Goal: Task Accomplishment & Management: Manage account settings

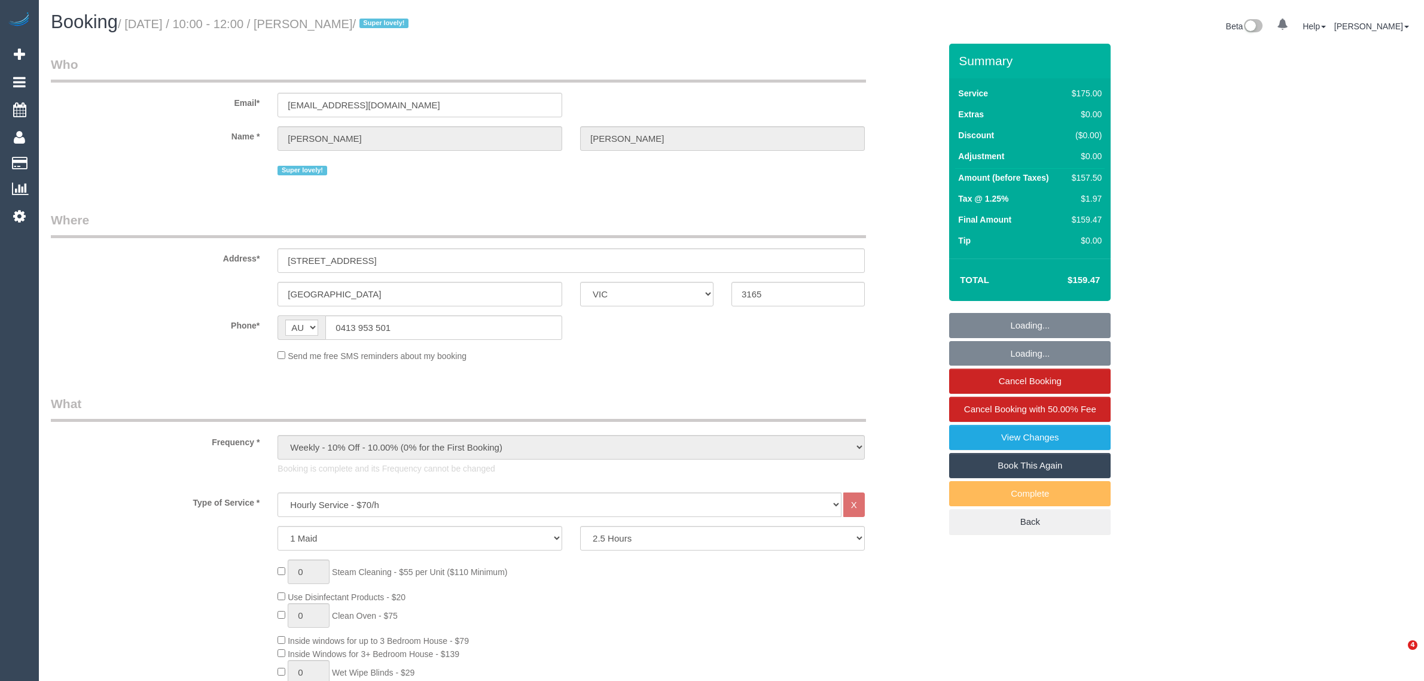
select select "VIC"
select select "150"
select select "number:27"
select select "number:15"
select select "number:19"
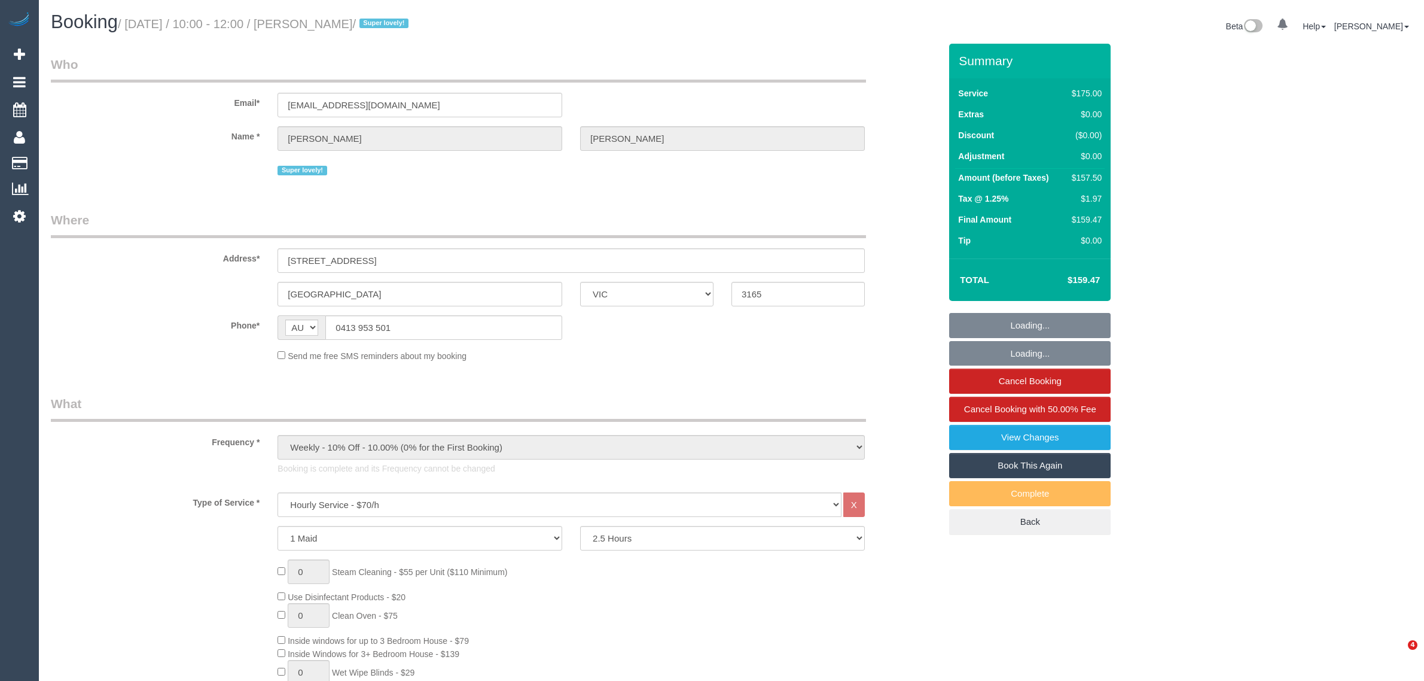
select select "number:36"
select select "number:34"
select select "number:11"
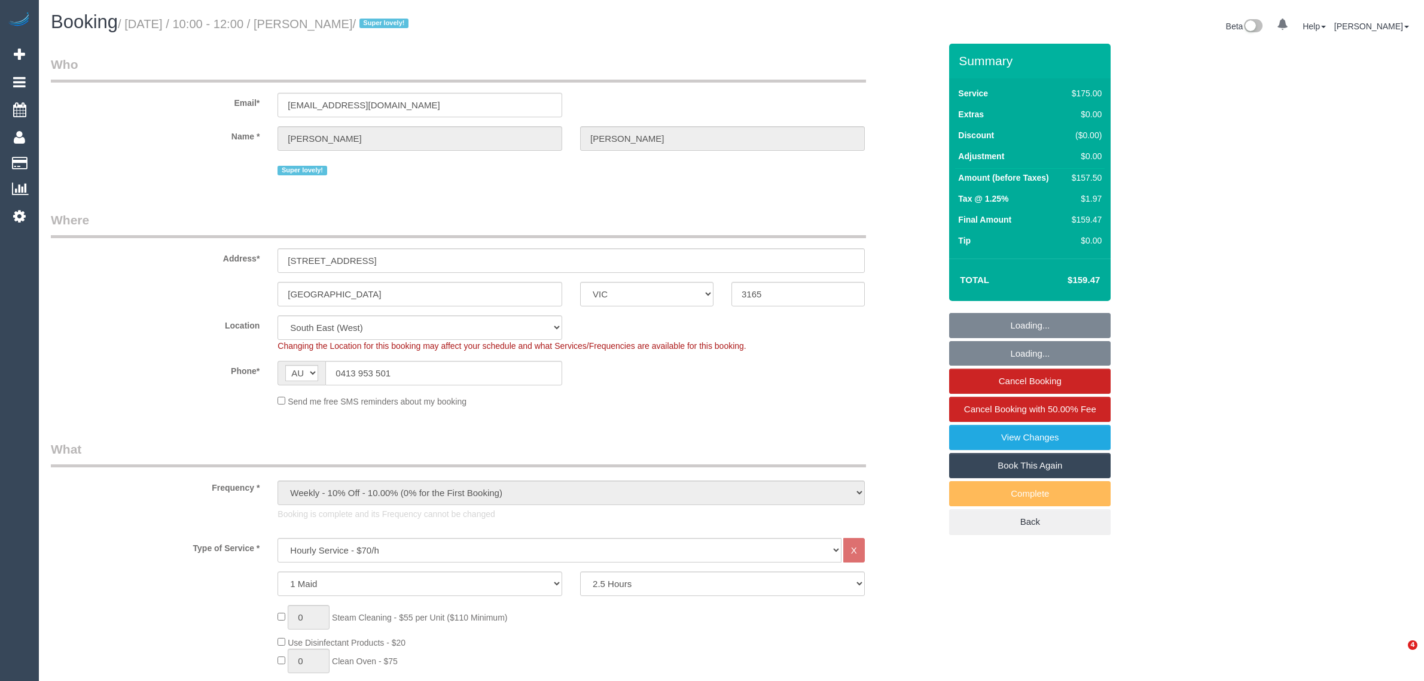
select select "object:1427"
select select "spot6"
click at [1096, 173] on div "$157.50" at bounding box center [1084, 178] width 36 height 12
copy div "157.50"
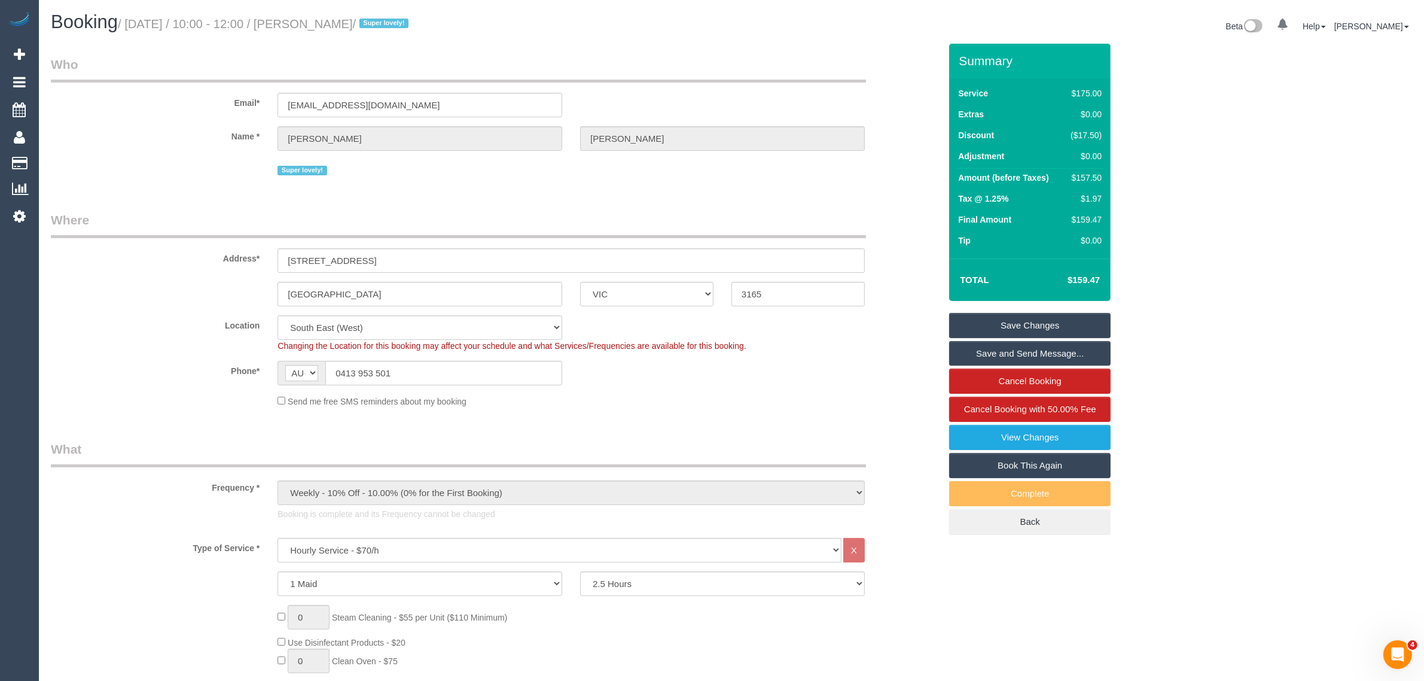
click at [913, 242] on div "Address* 2 Montclair Court" at bounding box center [495, 242] width 907 height 62
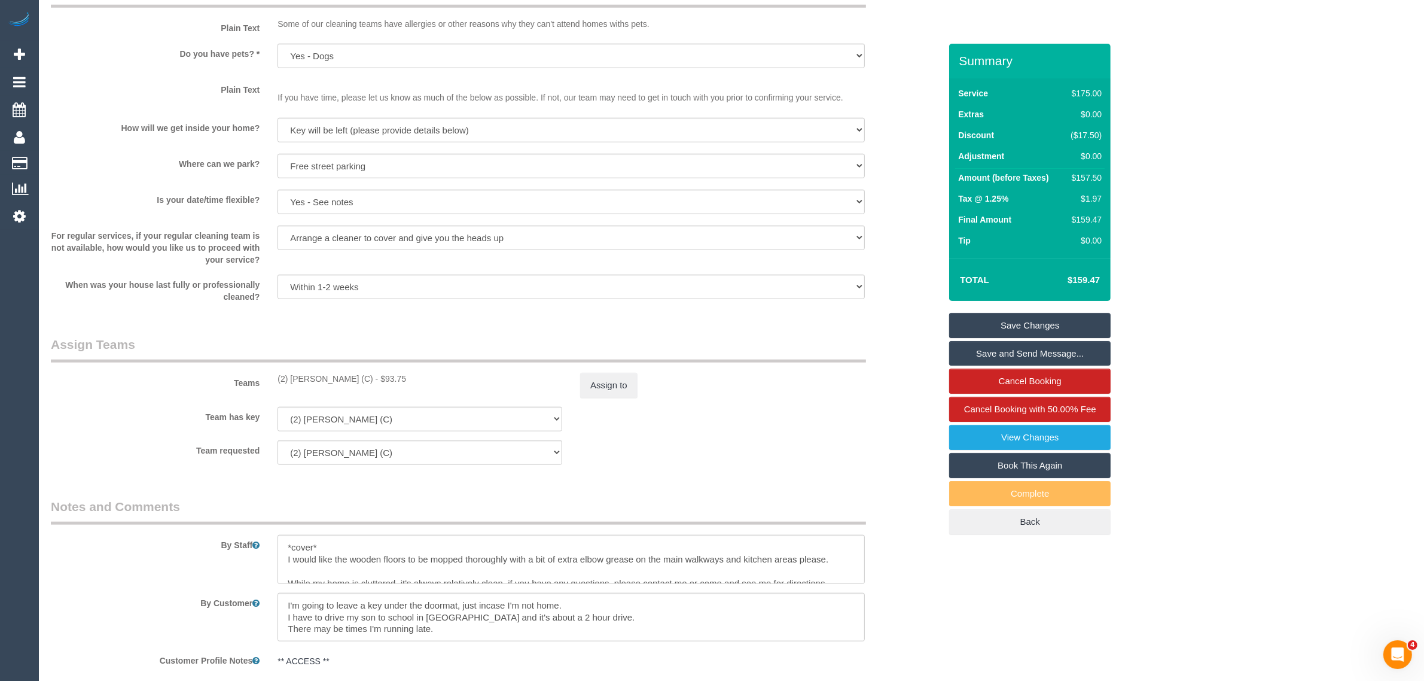
scroll to position [1495, 0]
drag, startPoint x: 1233, startPoint y: 136, endPoint x: 1022, endPoint y: 93, distance: 215.4
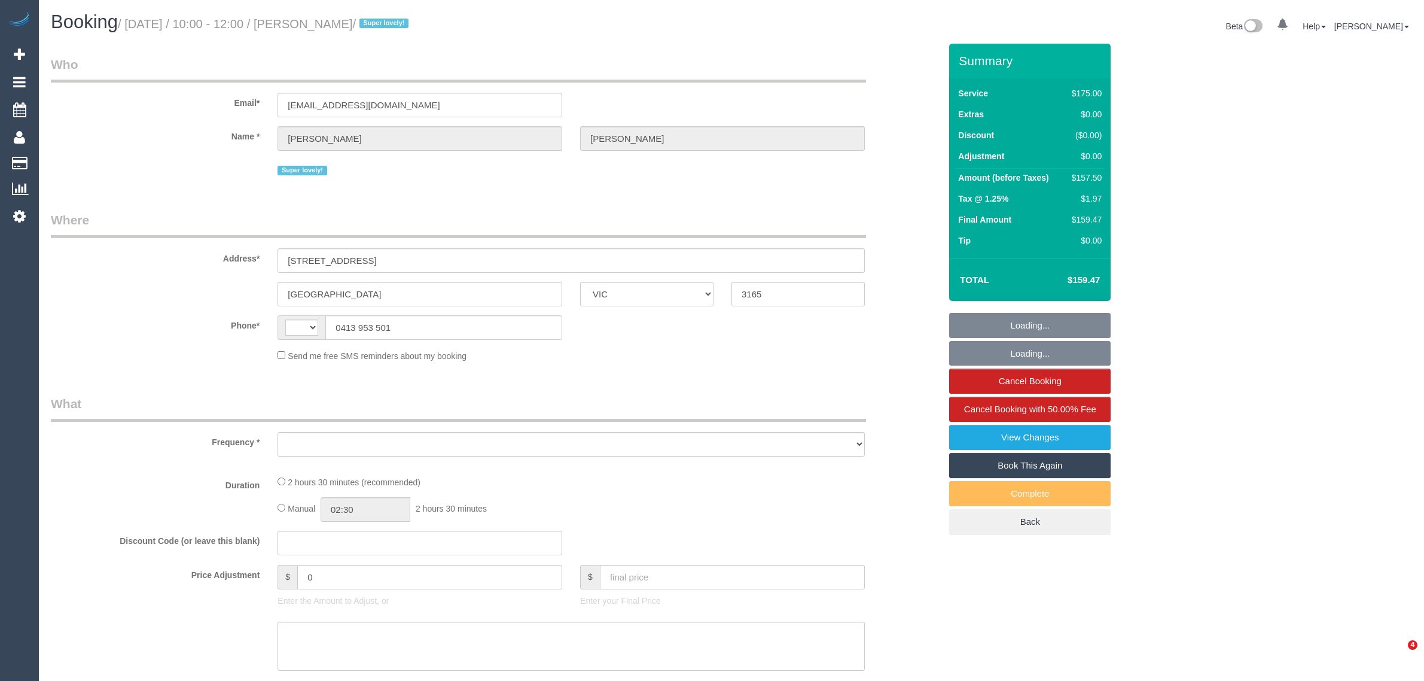
select select "VIC"
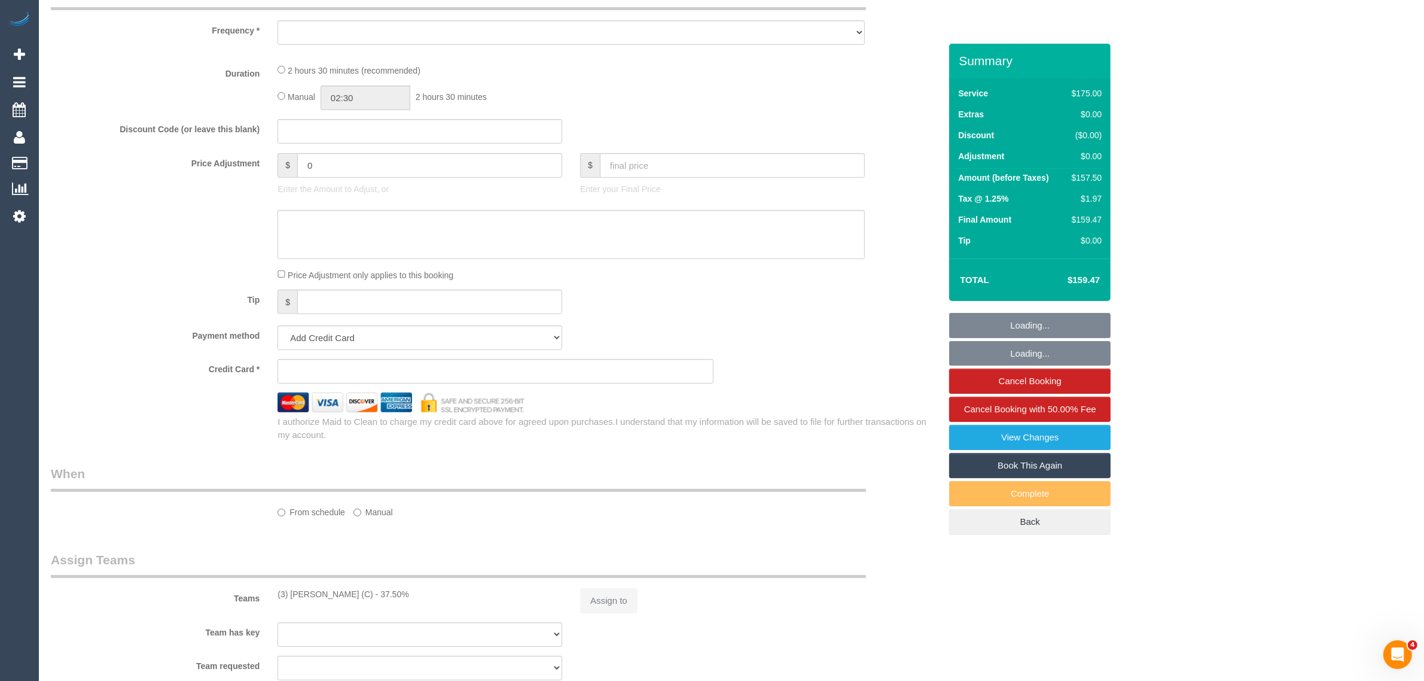
select select "string:AU"
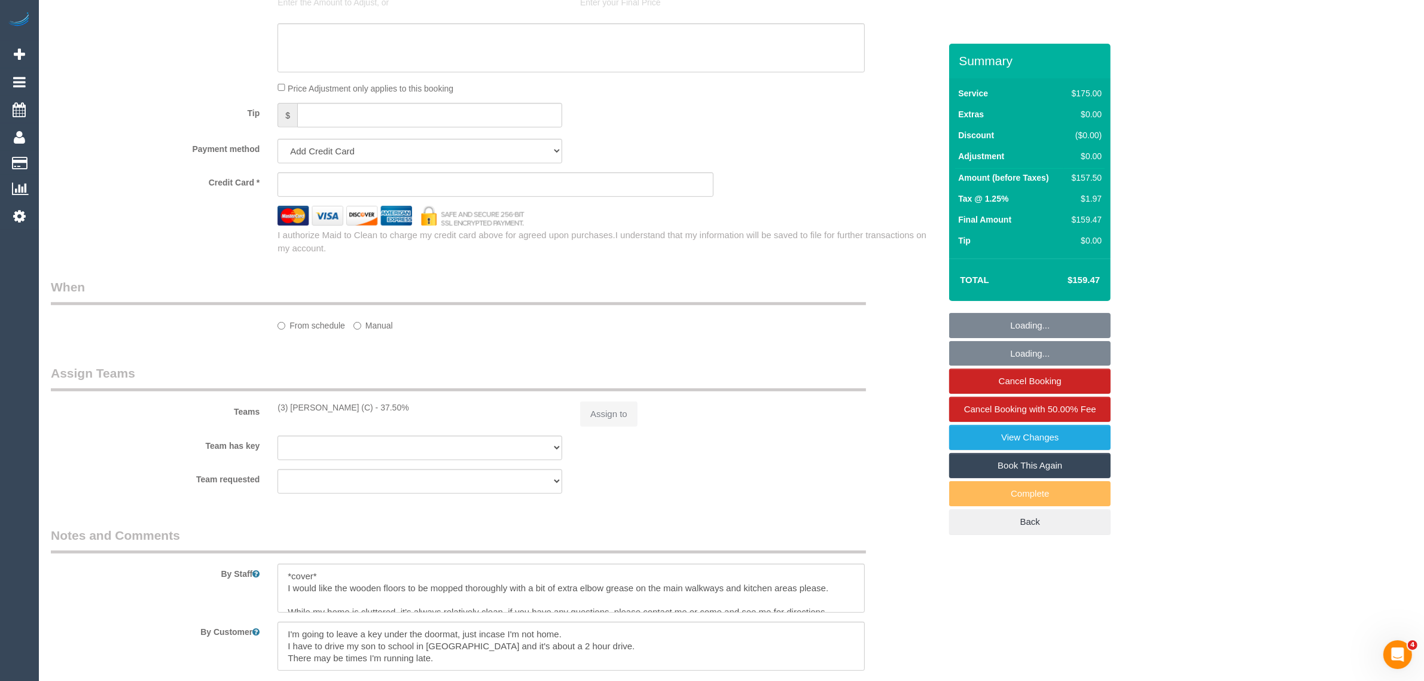
select select "object:562"
select select "string:stripe-pm_1QupRP2GScqysDRVYLz3LRpP"
select select "150"
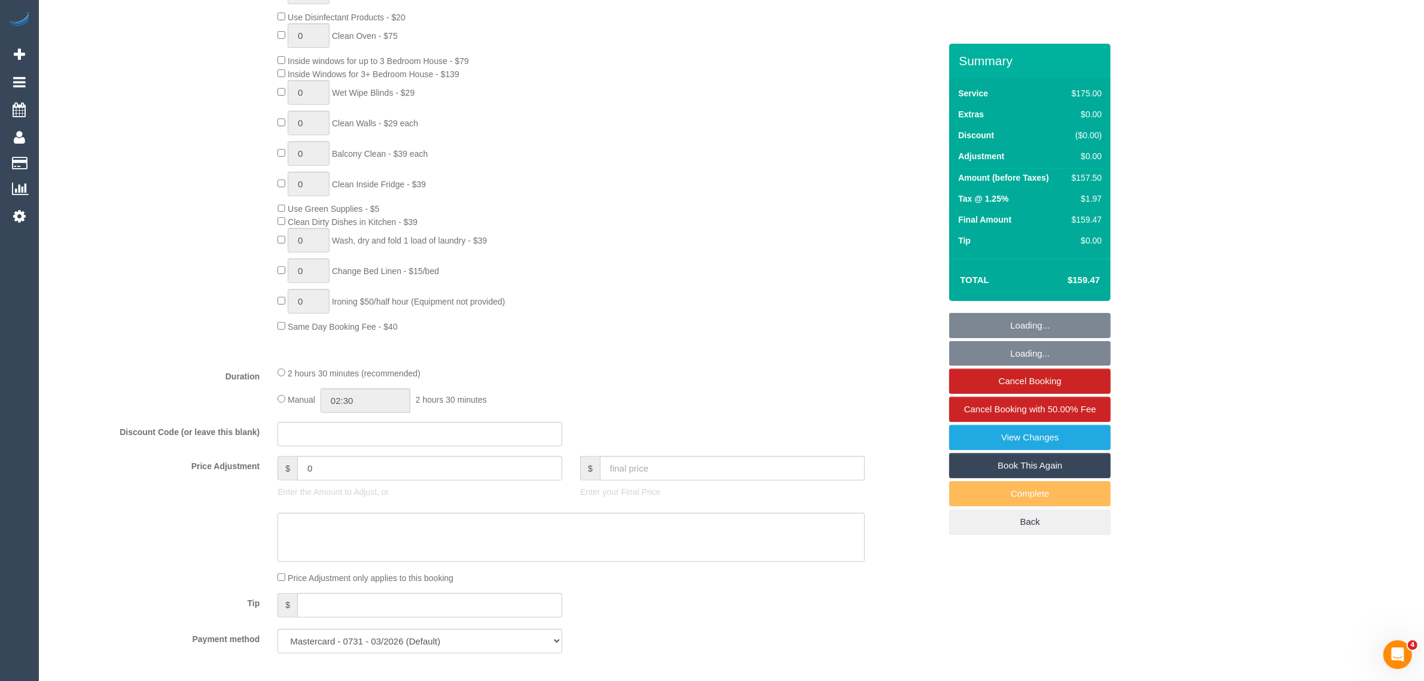
scroll to position [1099, 0]
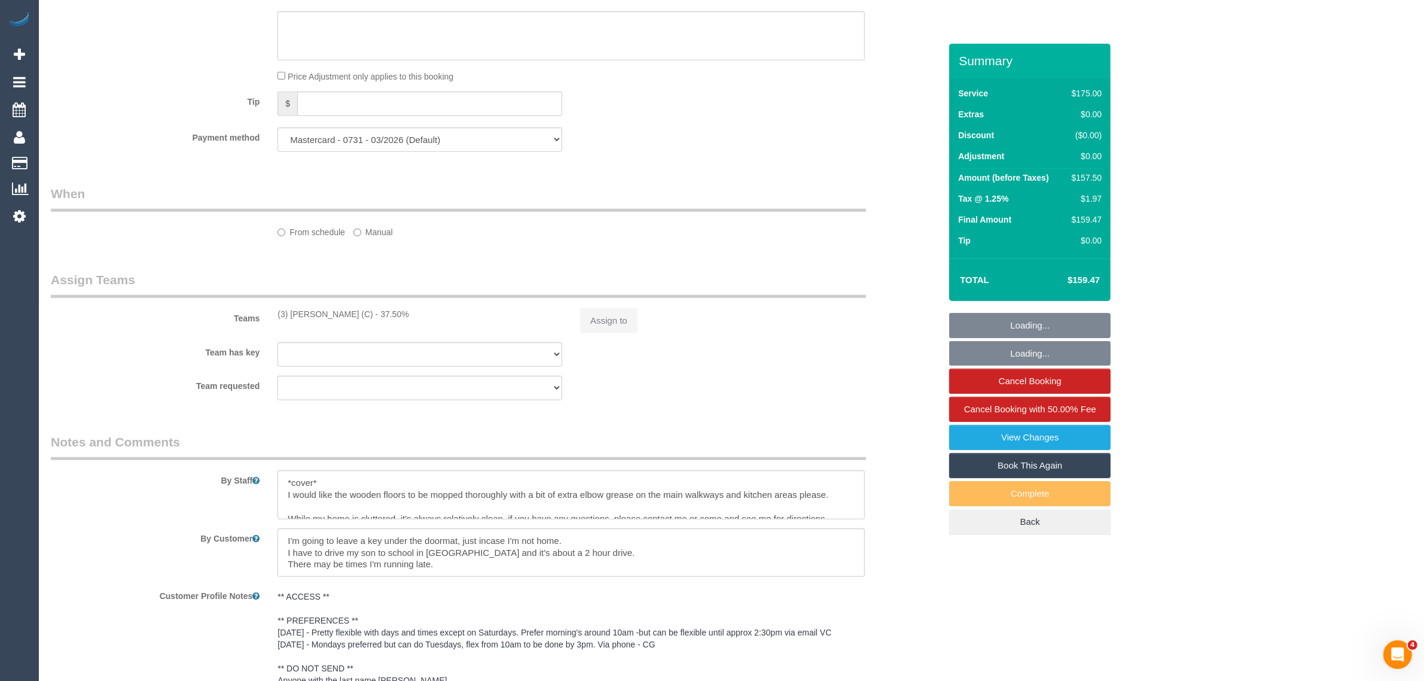
select select "number:27"
select select "number:15"
select select "number:19"
select select "number:36"
select select "number:34"
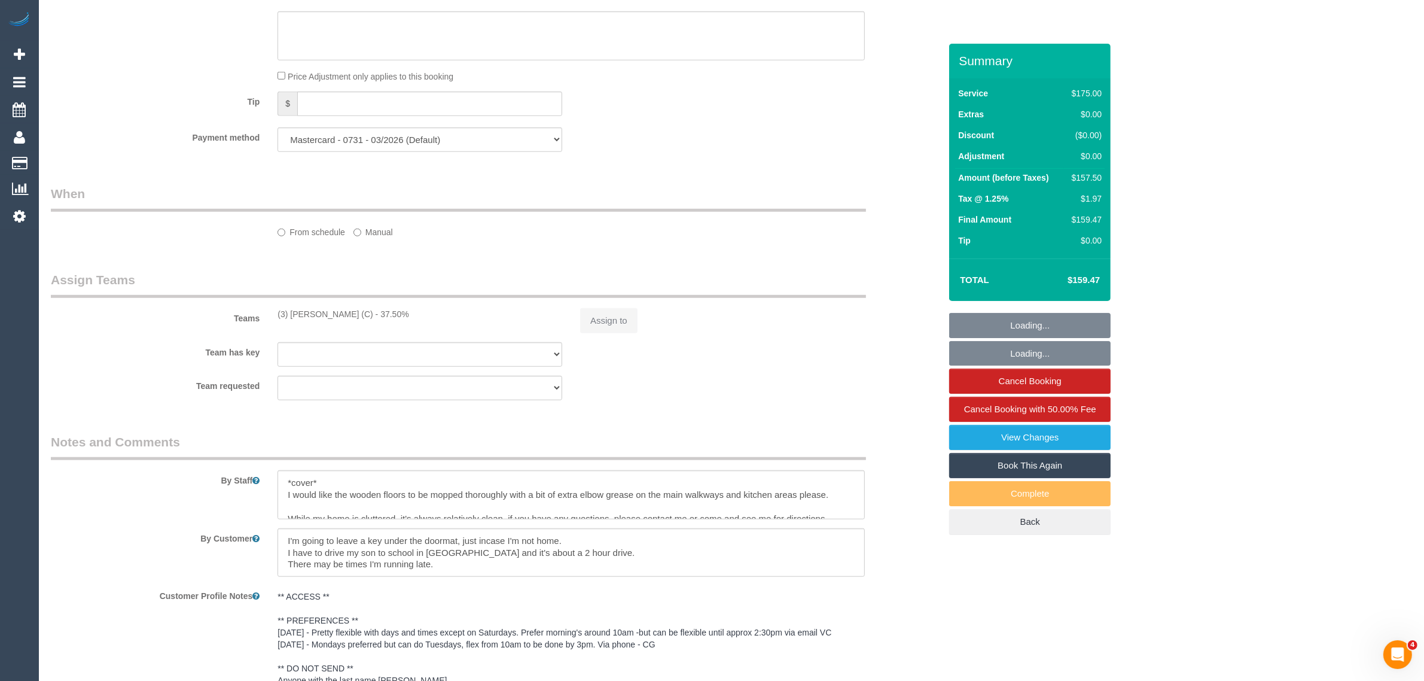
select select "number:11"
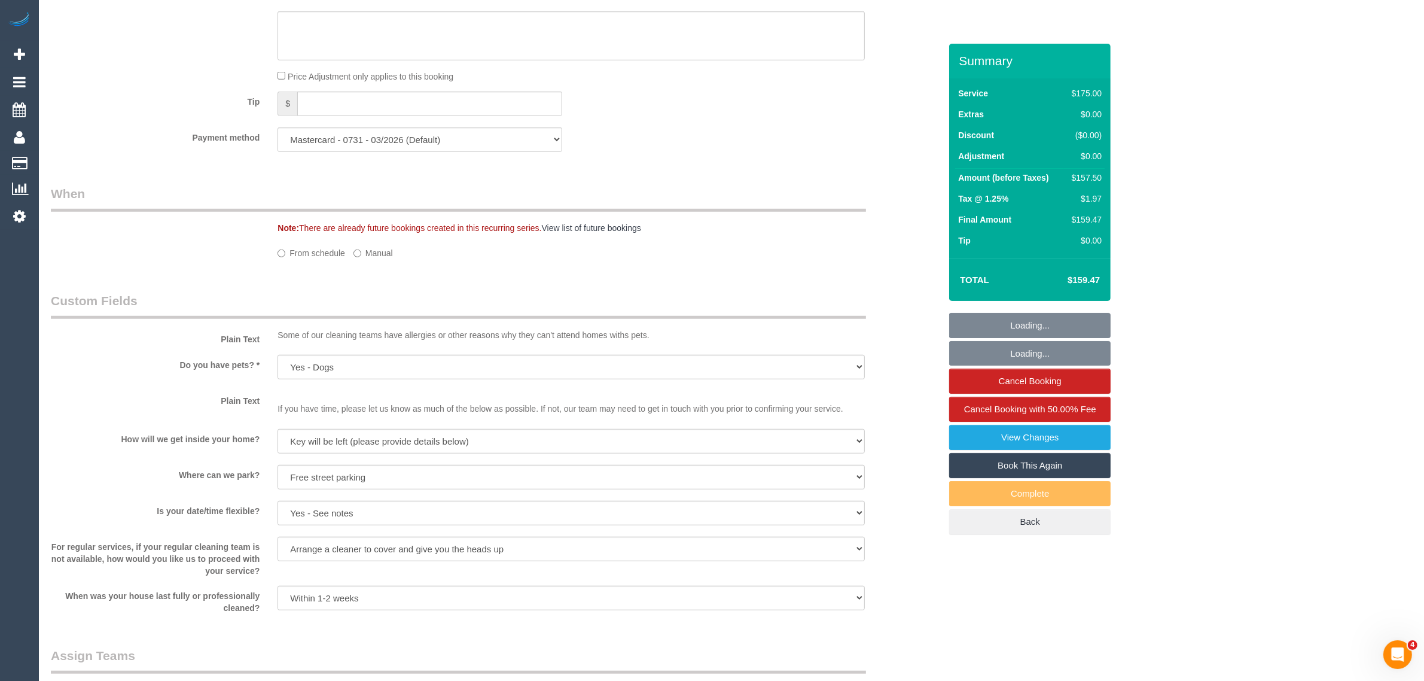
select select "object:883"
select select "spot1"
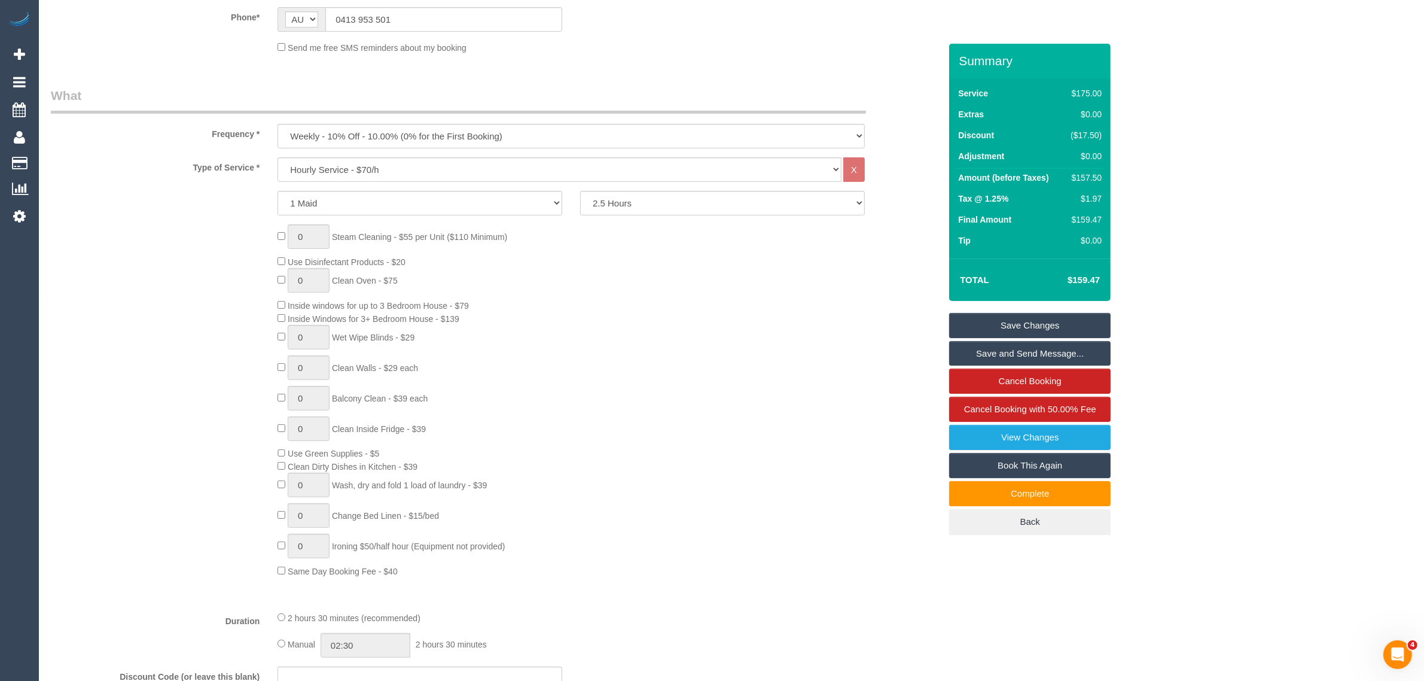
scroll to position [1251, 0]
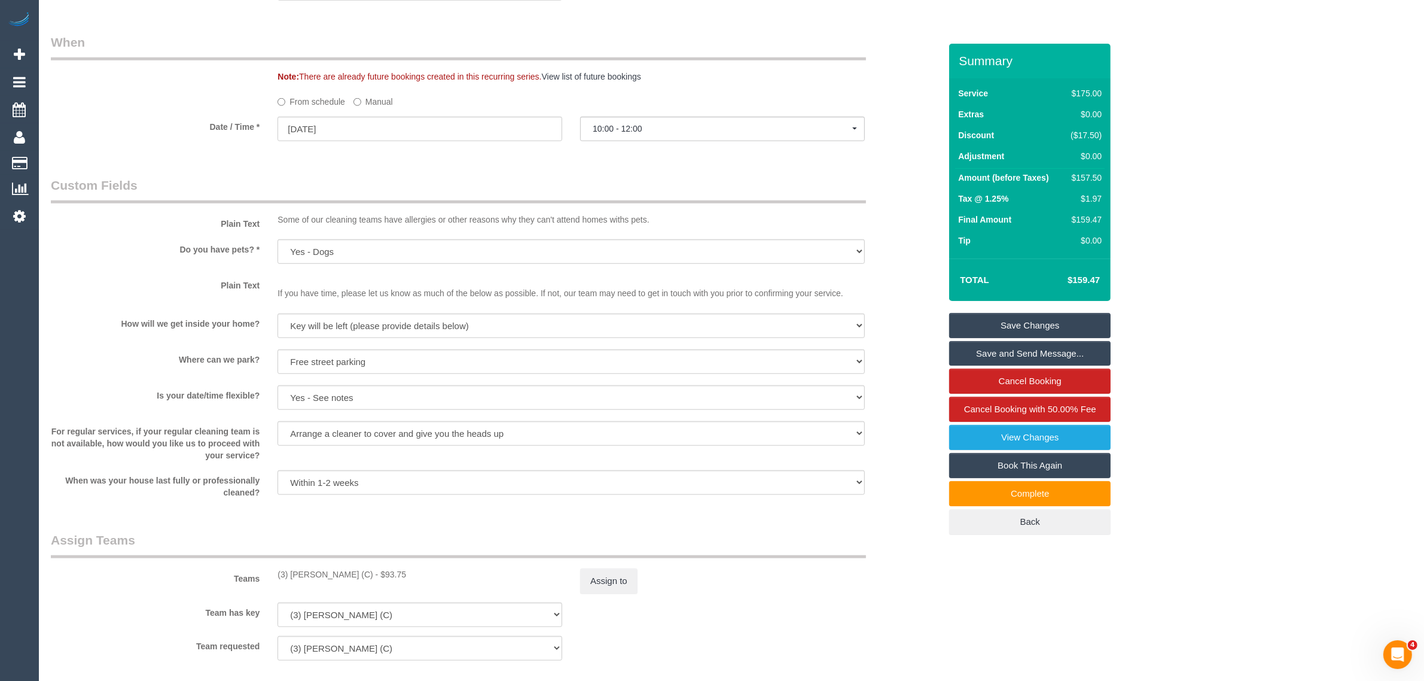
drag, startPoint x: 405, startPoint y: 567, endPoint x: 360, endPoint y: 577, distance: 46.0
click at [360, 577] on div "(3) [PERSON_NAME] (C) - $93.75" at bounding box center [420, 574] width 285 height 12
click at [629, 580] on button "Assign to" at bounding box center [608, 580] width 57 height 25
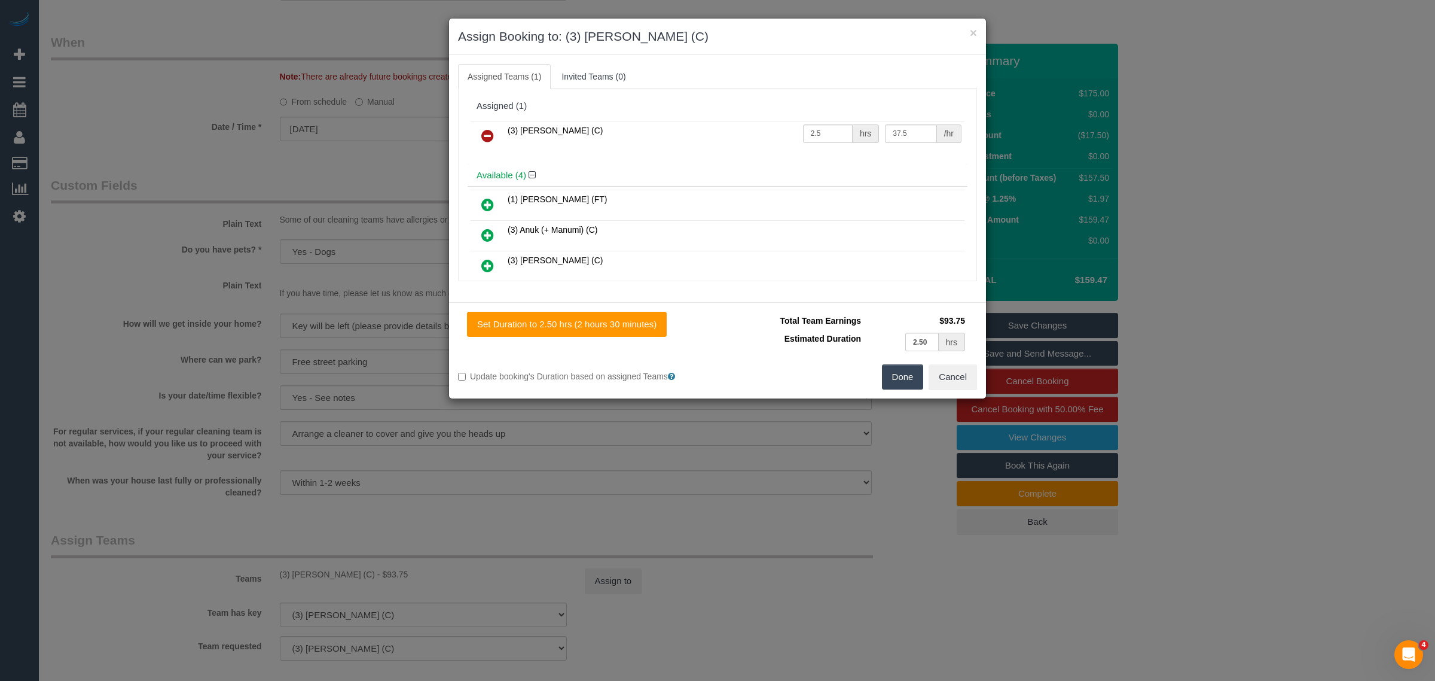
click at [907, 377] on button "Done" at bounding box center [903, 376] width 42 height 25
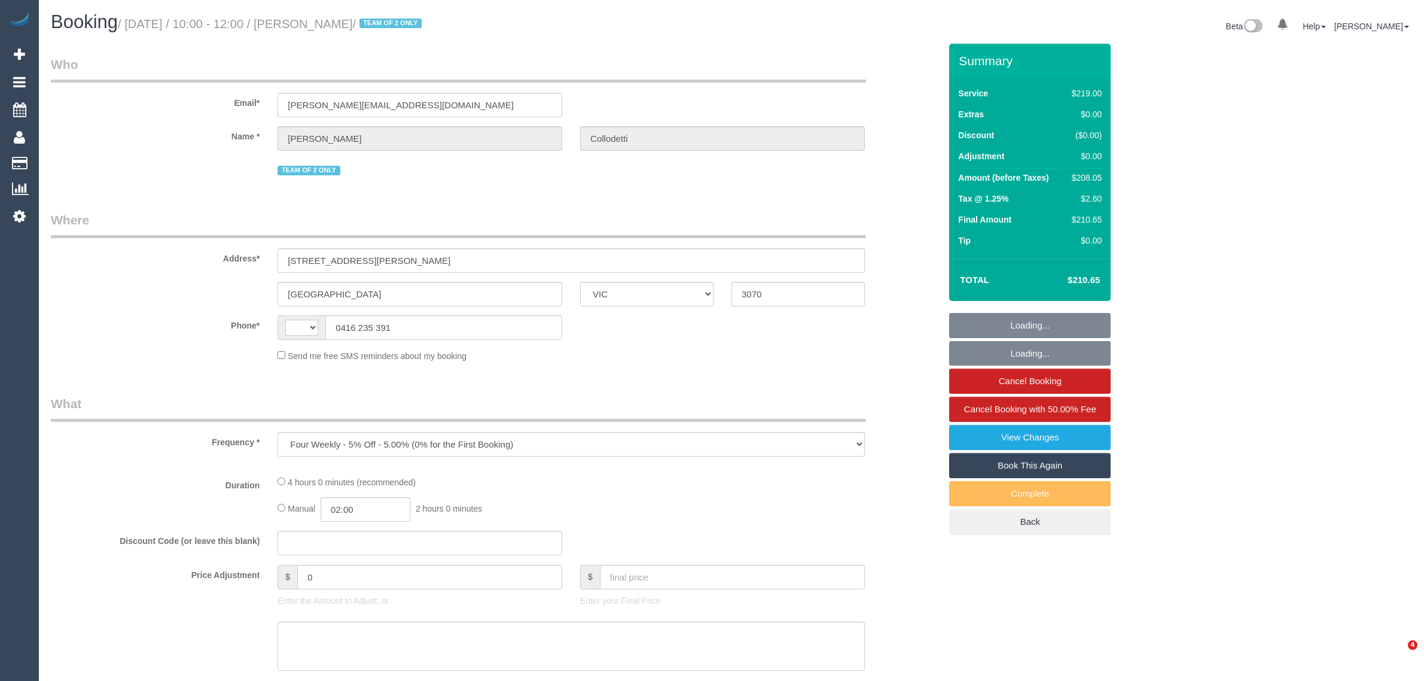
select select "VIC"
select select "string:AU"
select select "string:stripe-pm_1PkwNl2GScqysDRVzeb8zFQM"
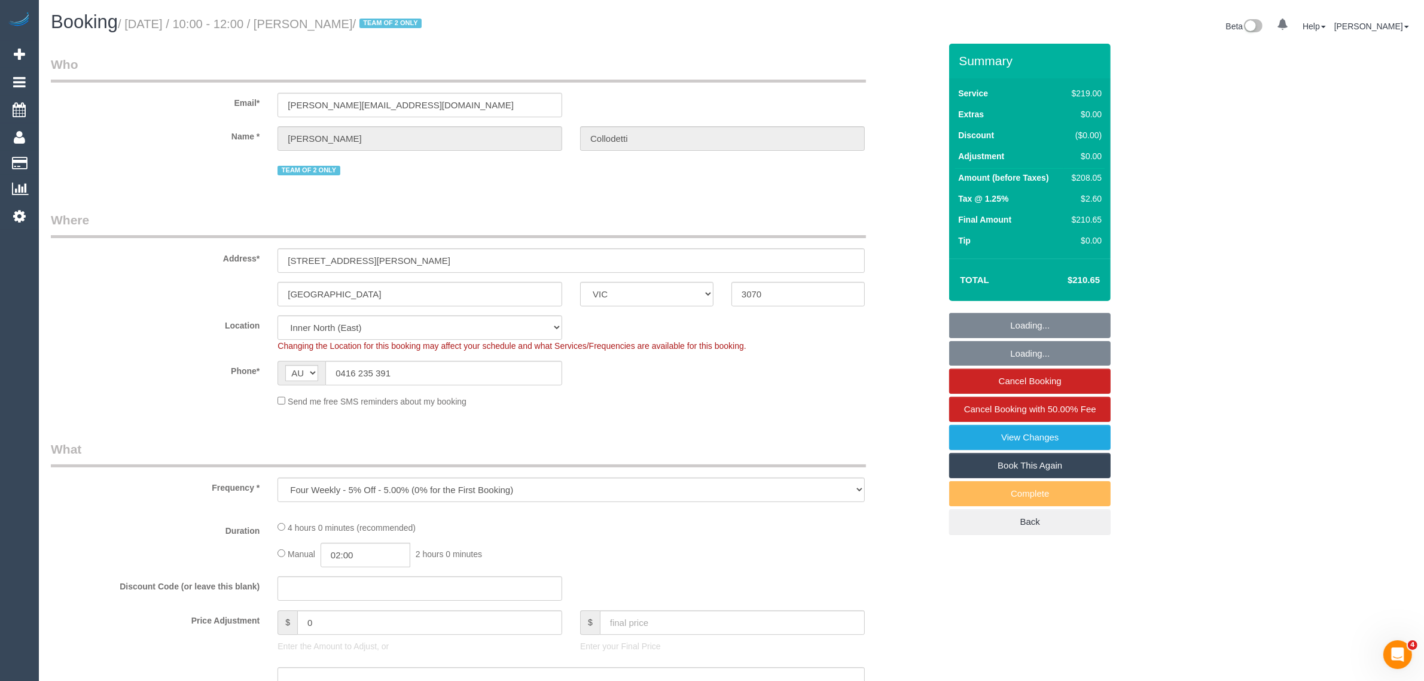
select select "number:27"
select select "number:14"
select select "number:18"
select select "number:22"
select select "number:34"
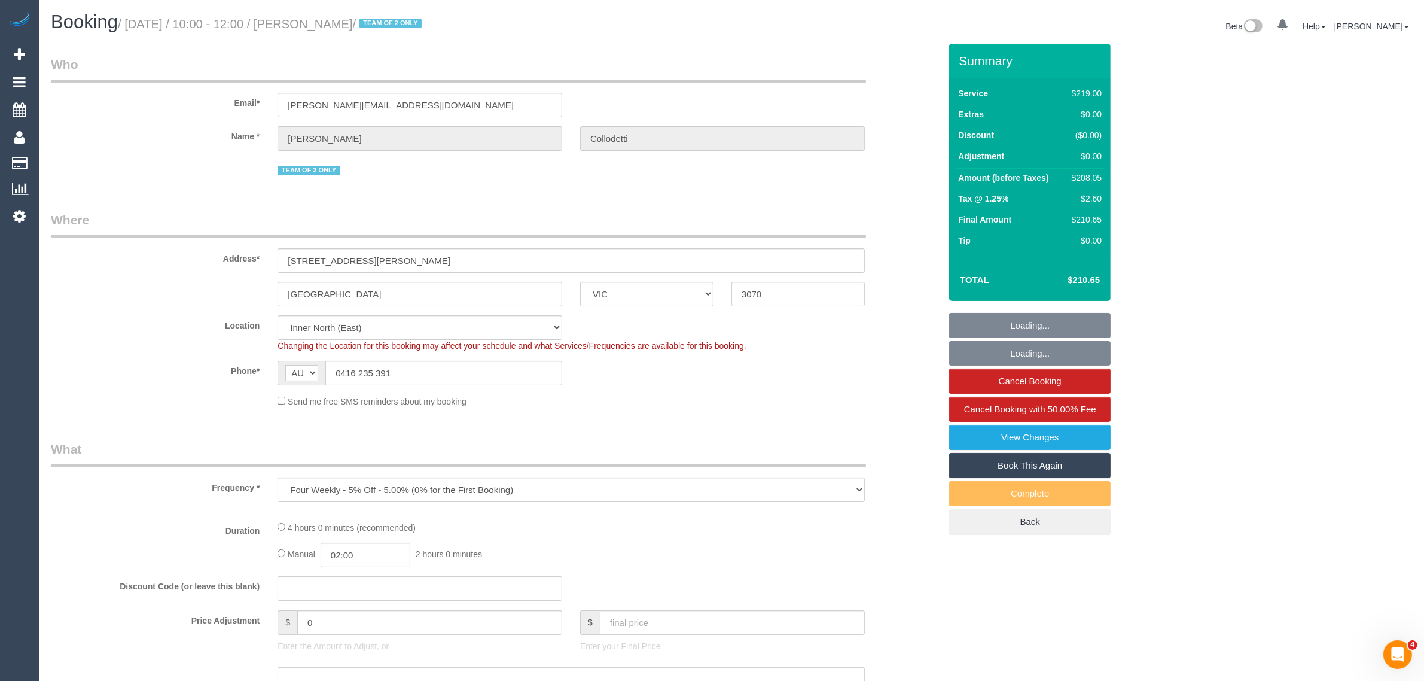
select select "number:26"
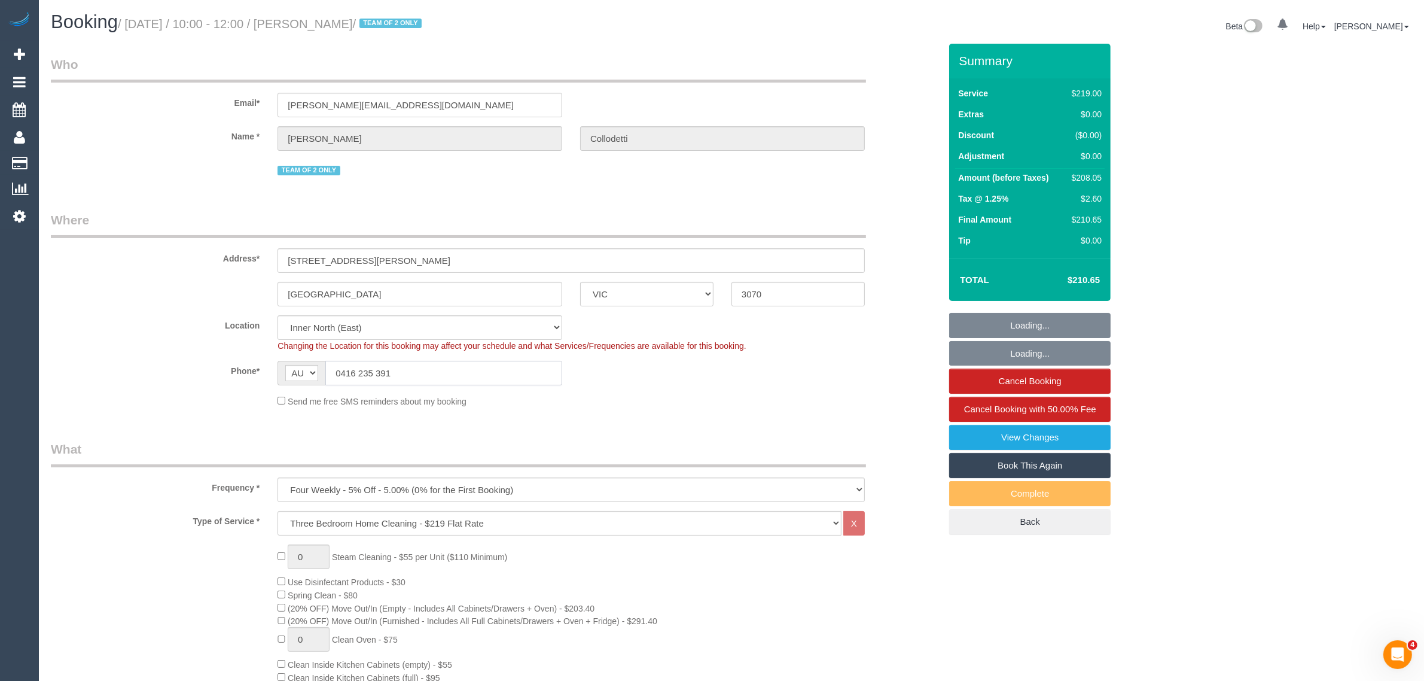
click at [492, 378] on input "0416 235 391" at bounding box center [443, 373] width 237 height 25
select select "object:819"
select select "spot1"
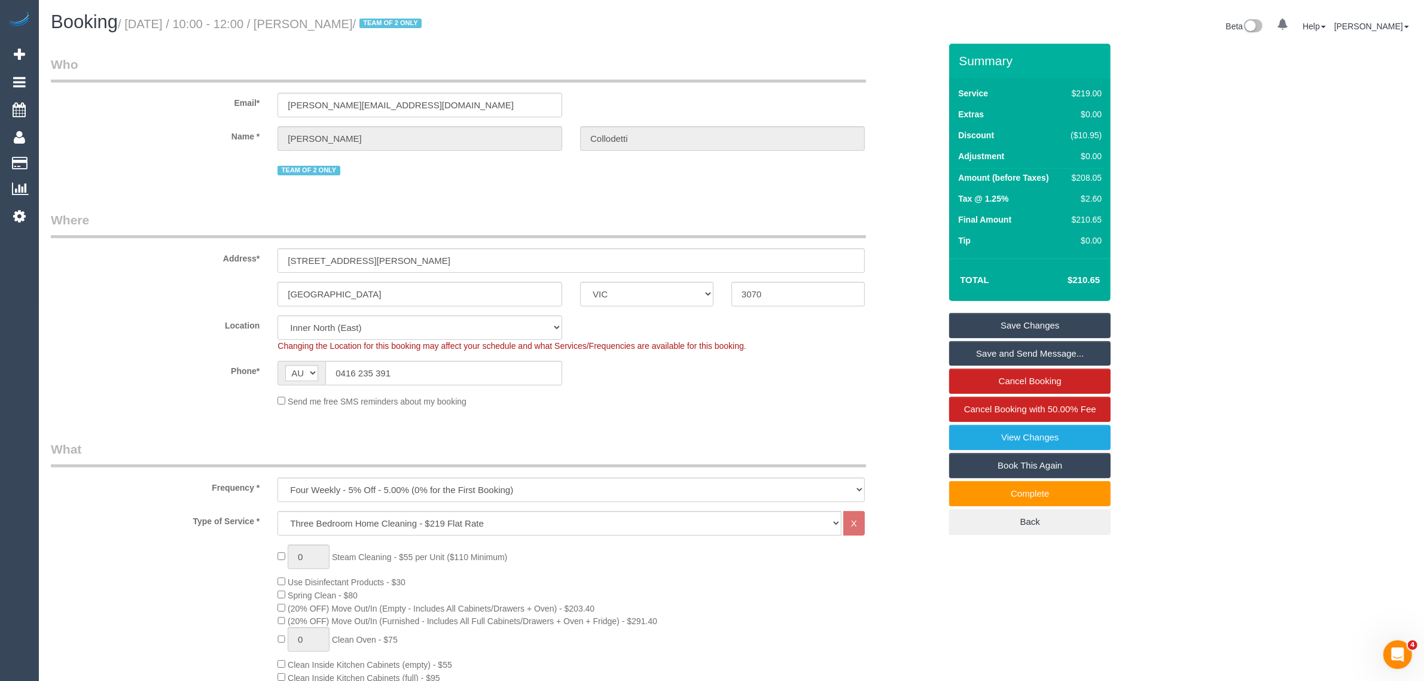
click at [922, 529] on div "Type of Service * Hourly Service - $70/h Hourly Service - $65/h Hourly Service …" at bounding box center [495, 523] width 907 height 25
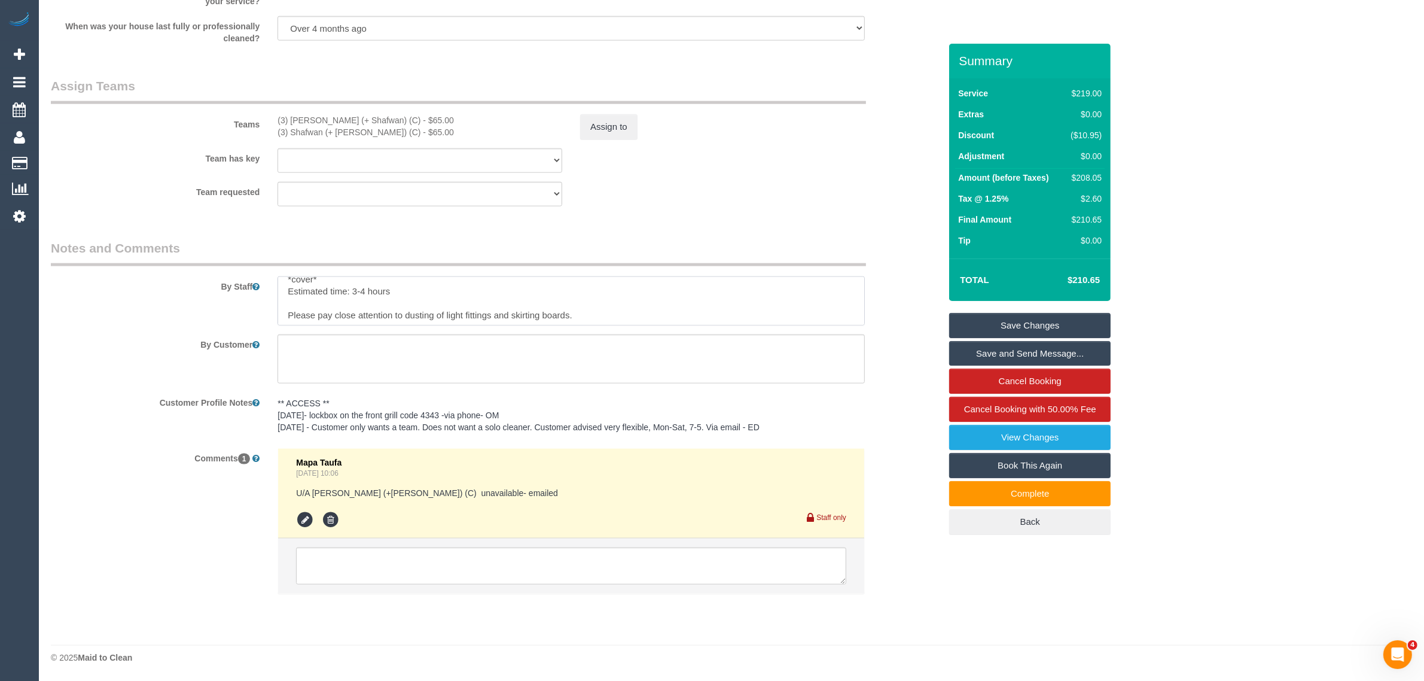
scroll to position [12, 0]
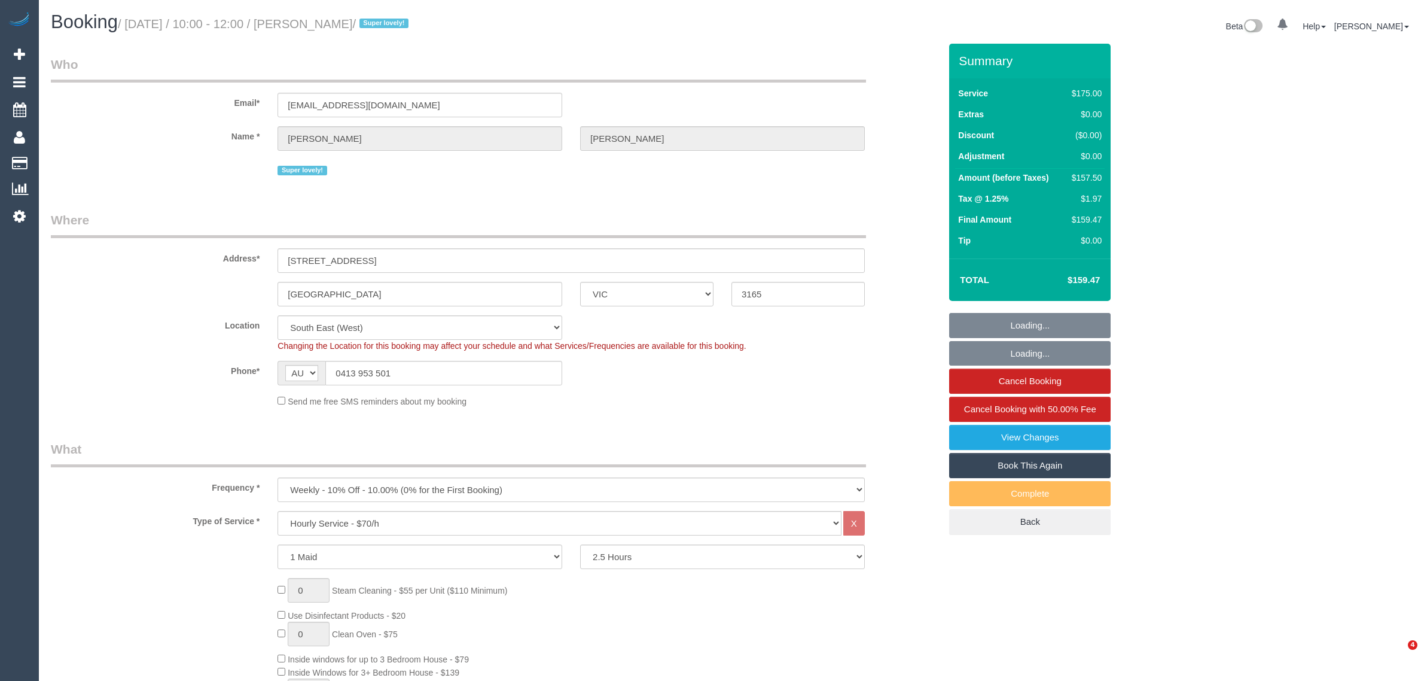
select select "VIC"
select select "150"
select select "spot1"
select select "number:27"
select select "number:15"
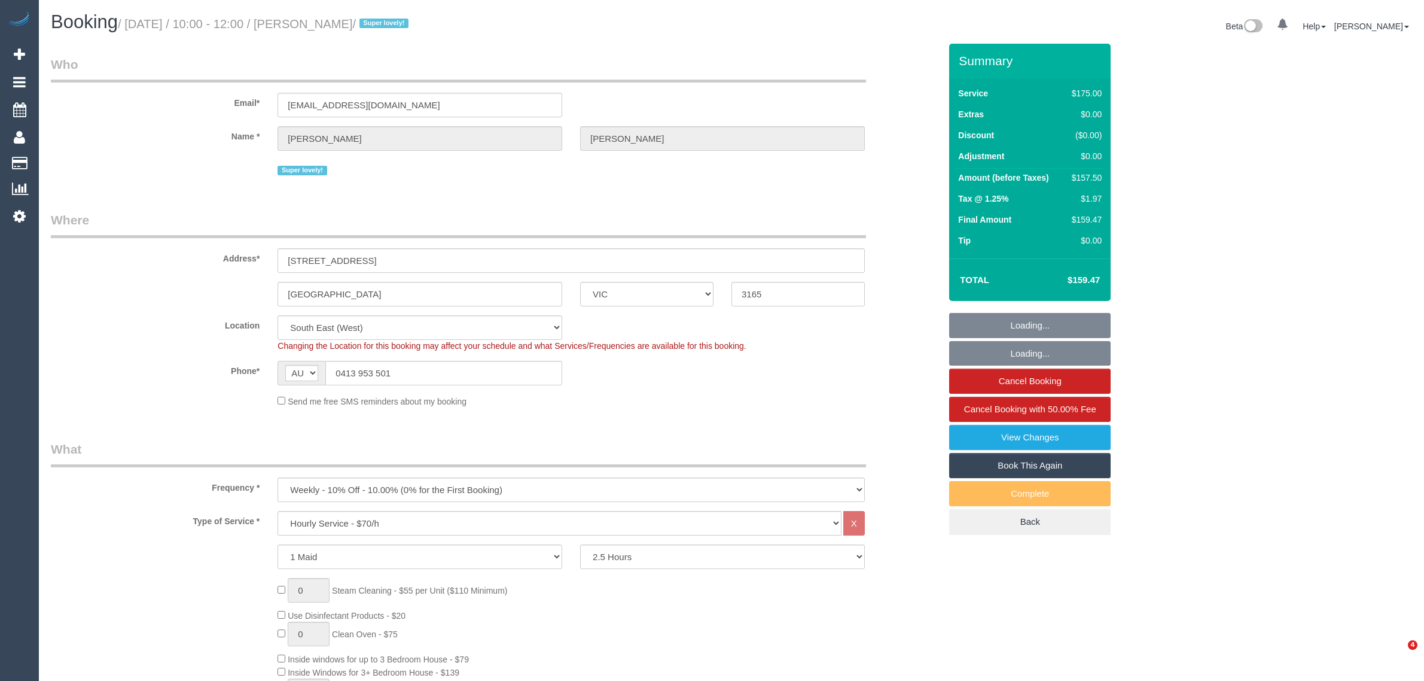
select select "number:19"
select select "number:36"
select select "number:34"
select select "number:11"
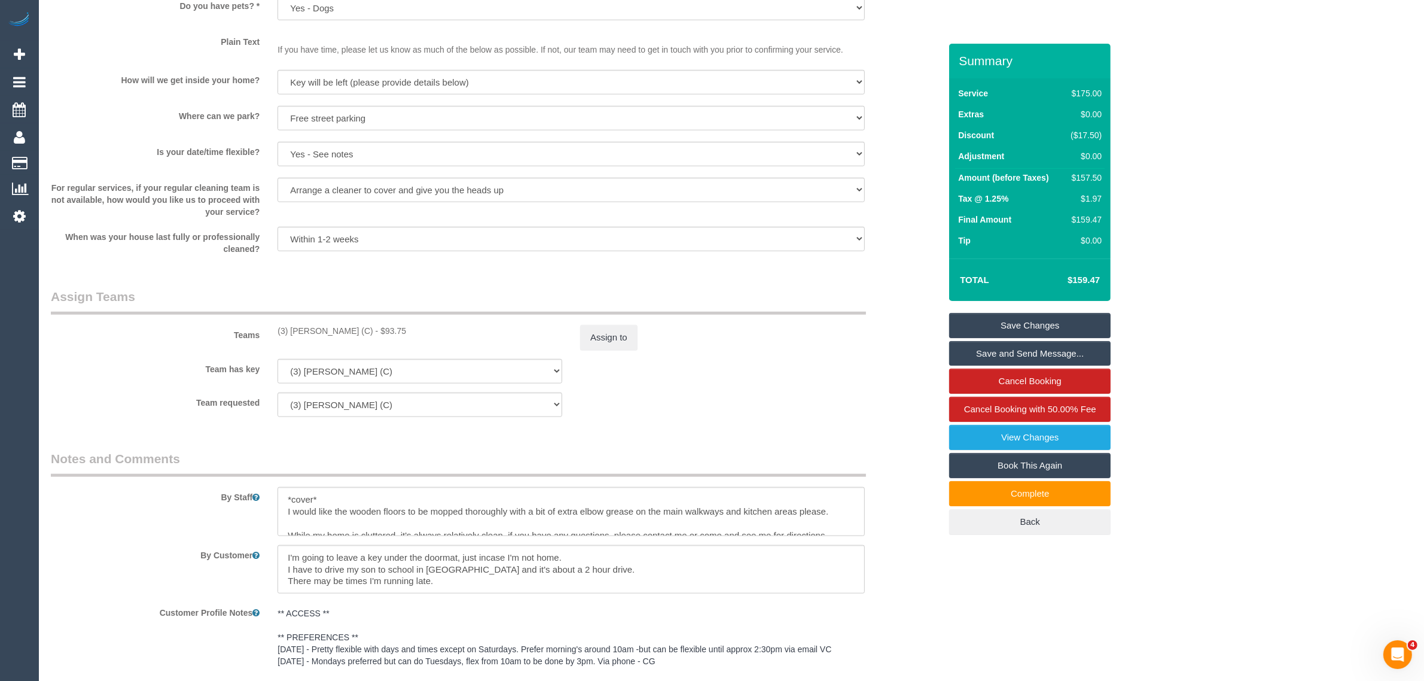
scroll to position [1495, 0]
click at [620, 336] on button "Assign to" at bounding box center [608, 336] width 57 height 25
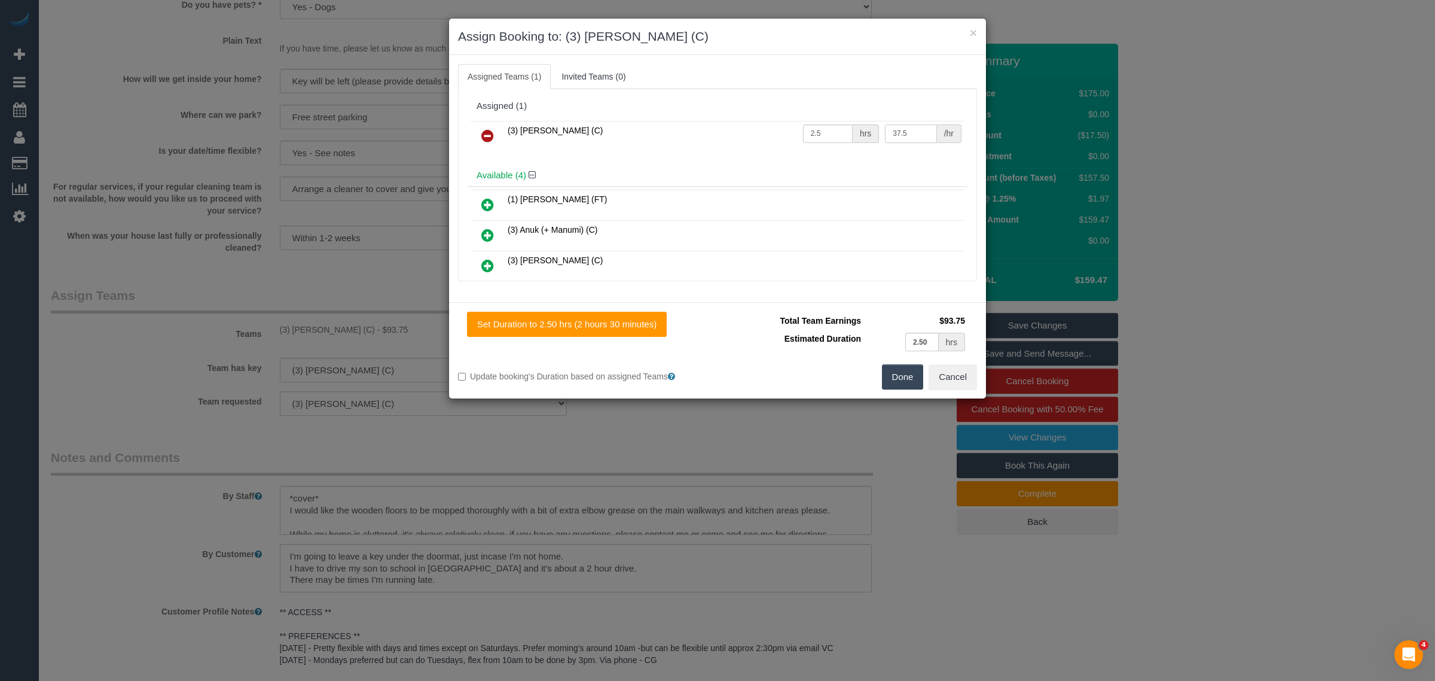
click at [901, 132] on input "37.5" at bounding box center [910, 133] width 51 height 19
type input "3"
type input "35"
click at [895, 380] on button "Done" at bounding box center [903, 376] width 42 height 25
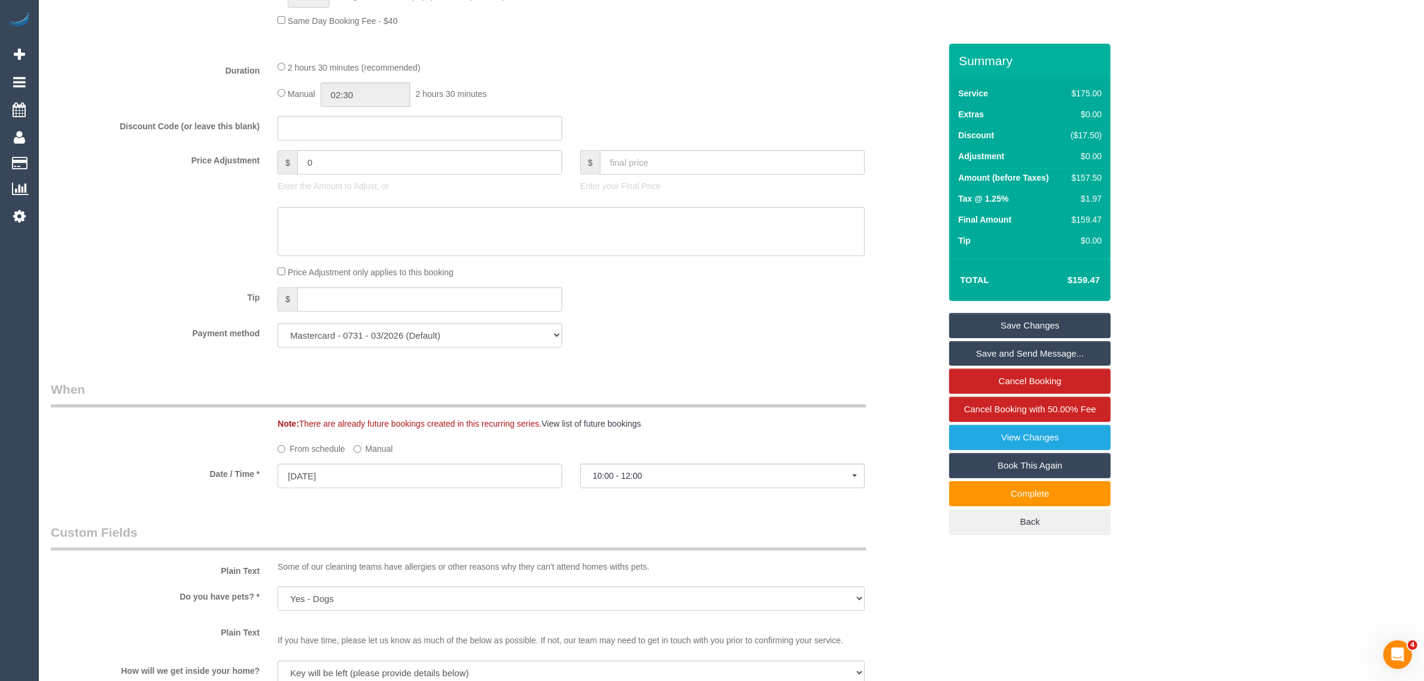
scroll to position [1849, 0]
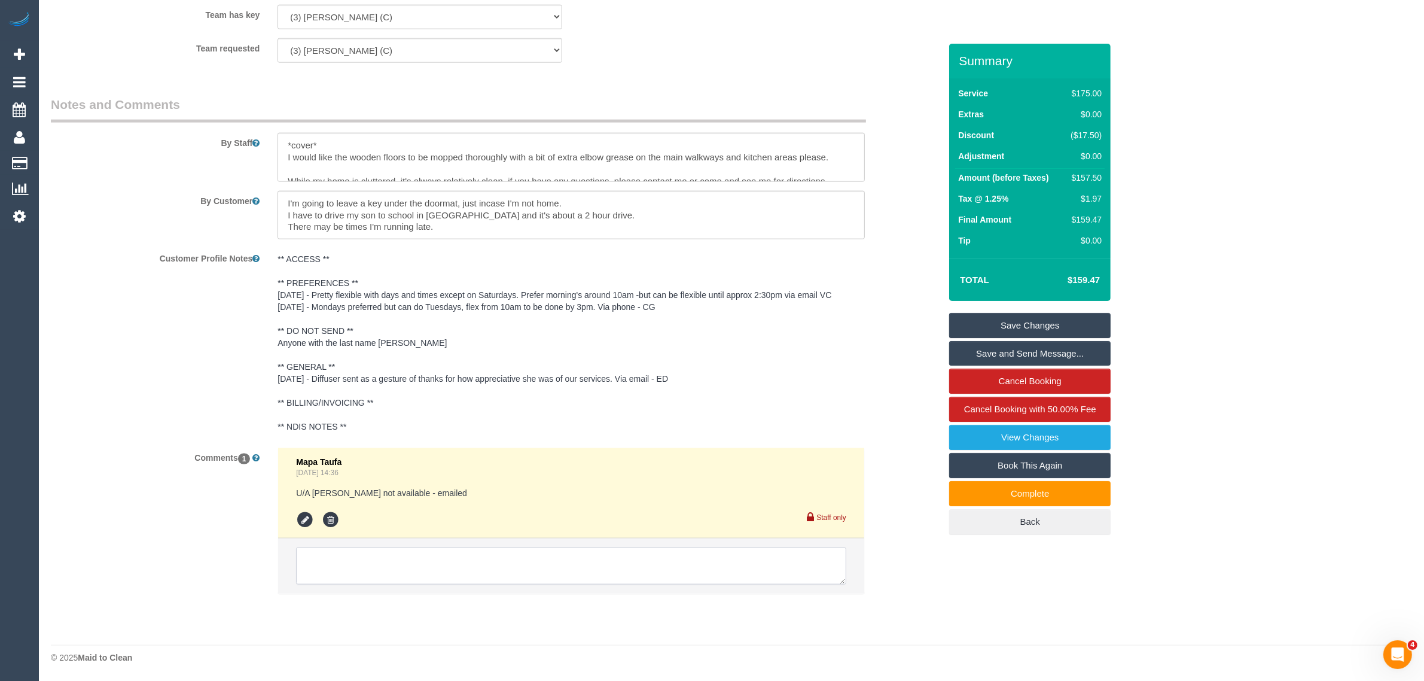
click at [609, 548] on textarea at bounding box center [571, 565] width 550 height 37
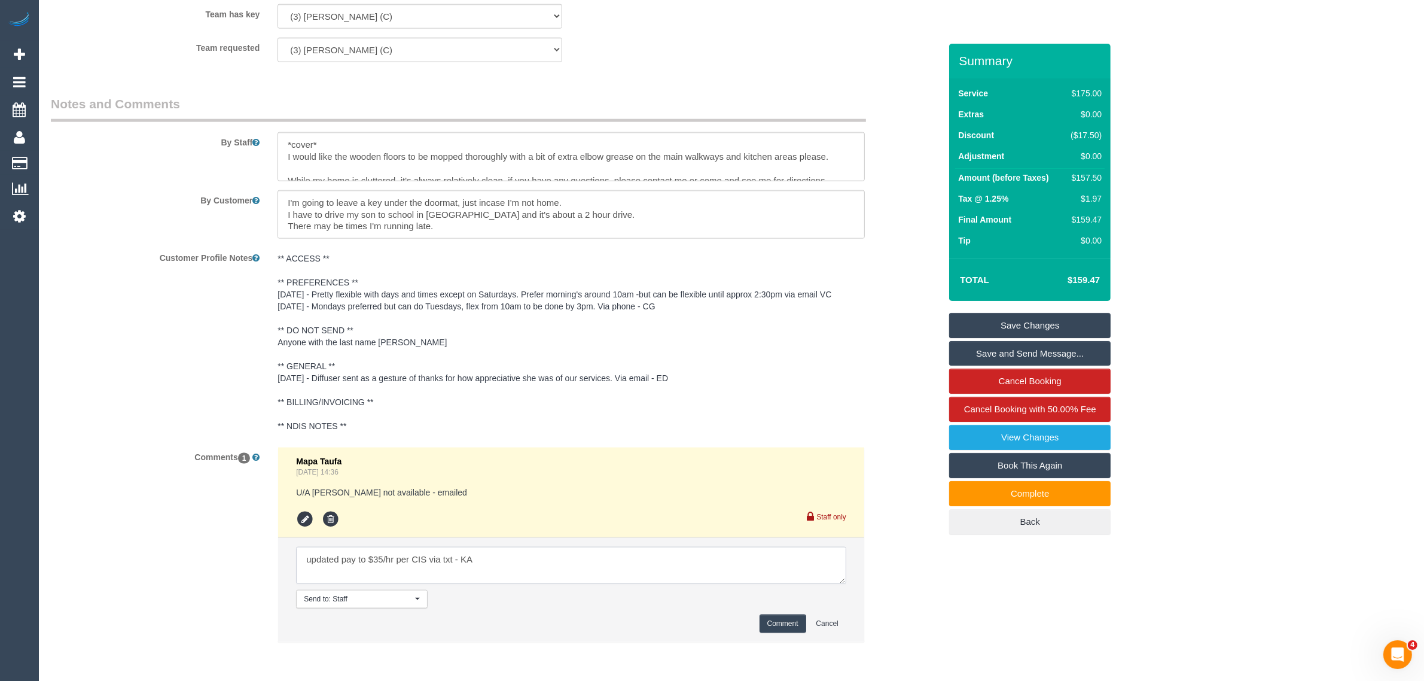
type textarea "updated pay to $35/hr per CIS via txt - KA"
click at [764, 619] on button "Comment" at bounding box center [783, 623] width 47 height 19
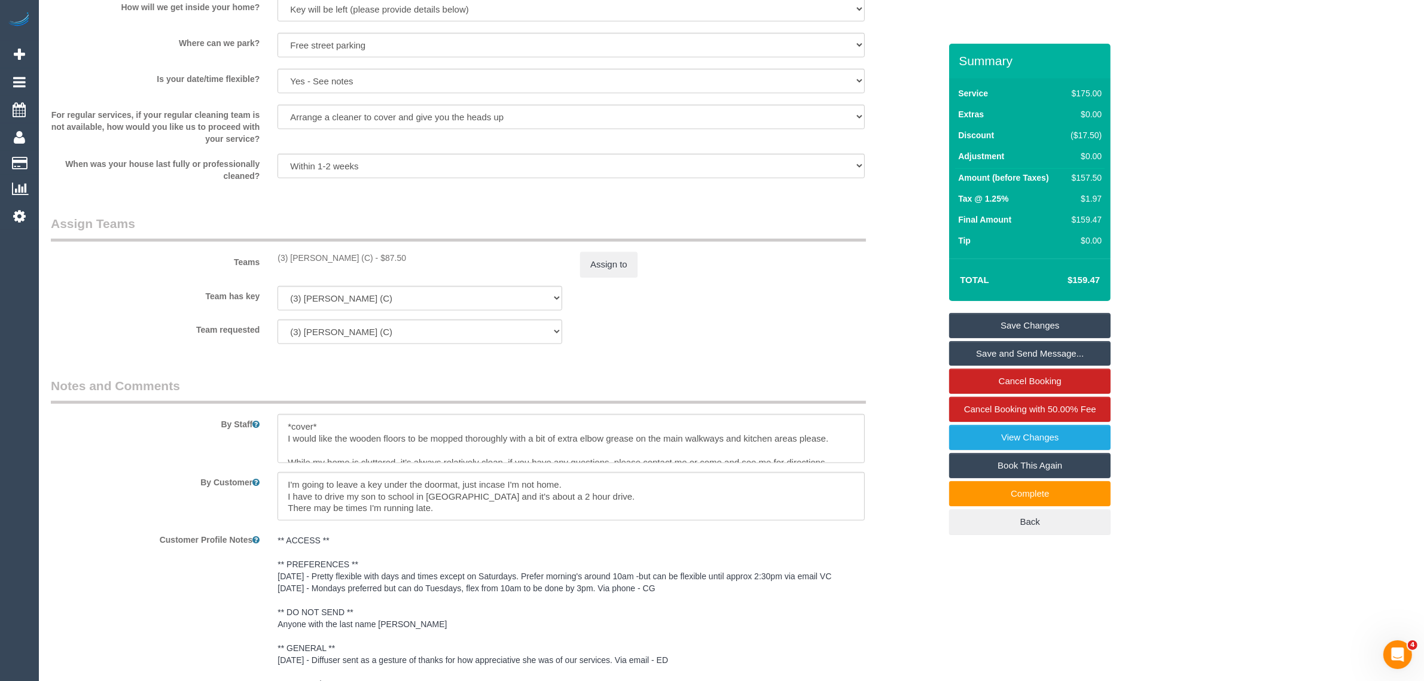
scroll to position [1550, 0]
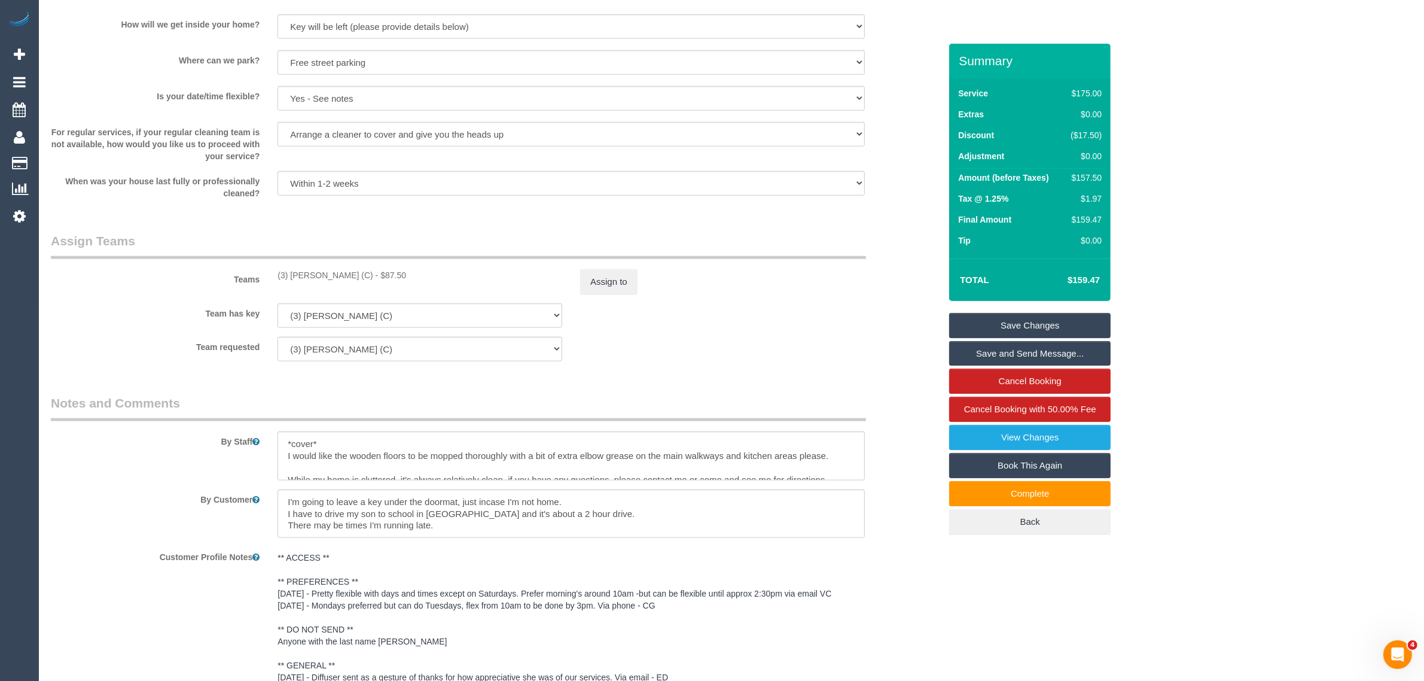
click at [996, 324] on link "Save Changes" at bounding box center [1029, 325] width 161 height 25
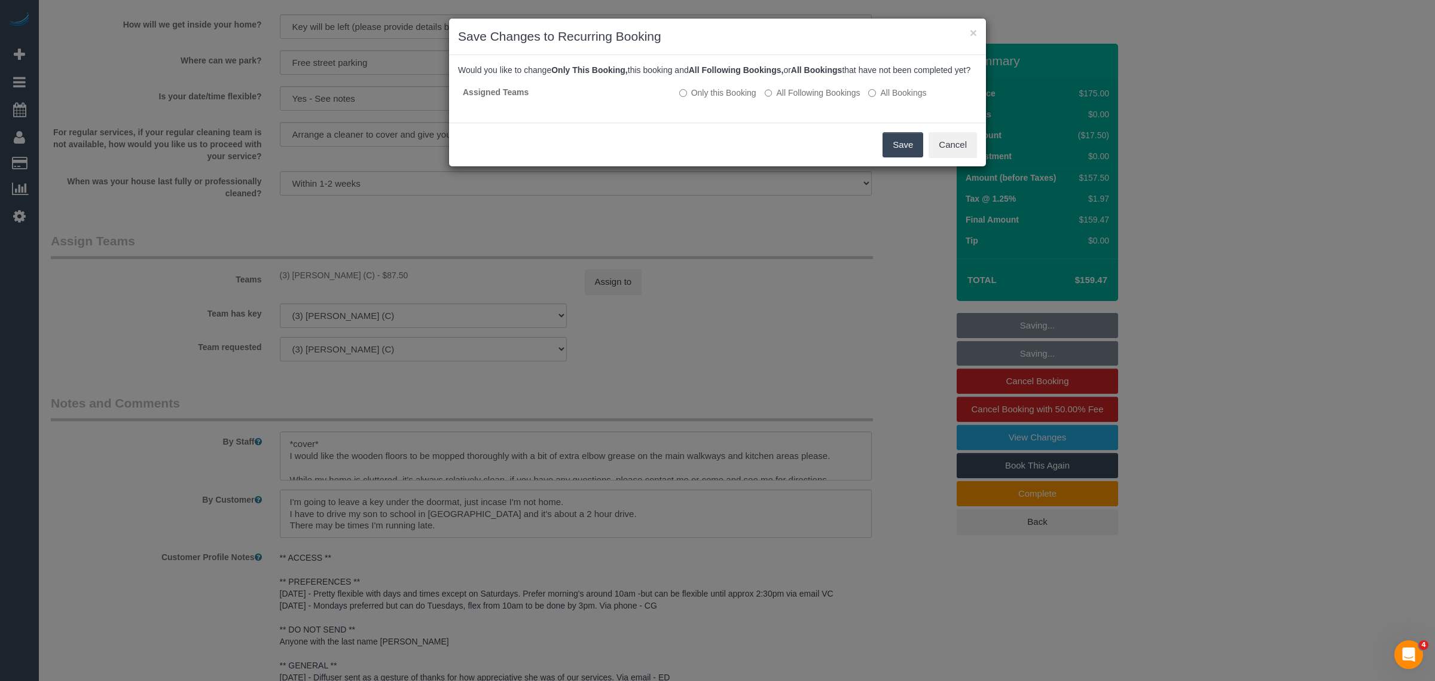
click at [888, 157] on button "Save" at bounding box center [903, 144] width 41 height 25
